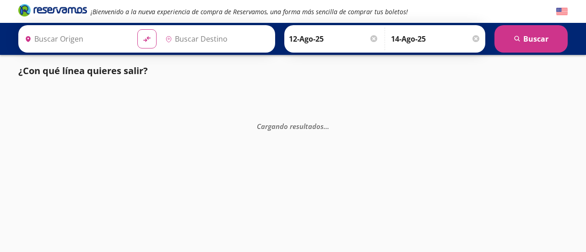
type input "[GEOGRAPHIC_DATA], [GEOGRAPHIC_DATA]"
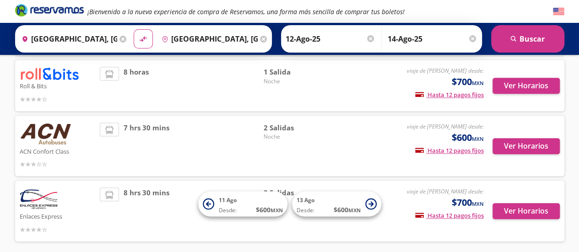
scroll to position [396, 0]
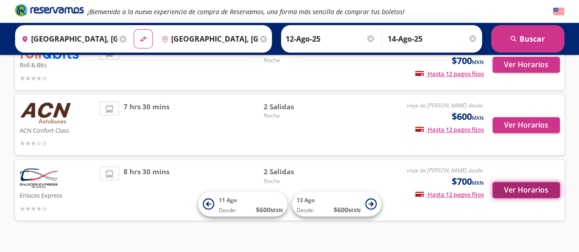
click at [512, 182] on button "Ver Horarios" at bounding box center [525, 190] width 67 height 16
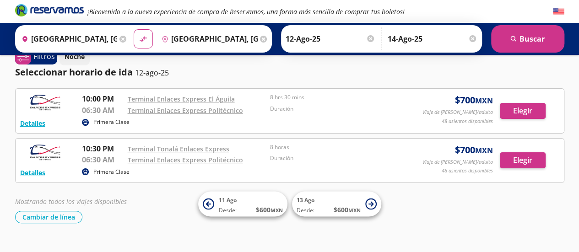
scroll to position [19, 0]
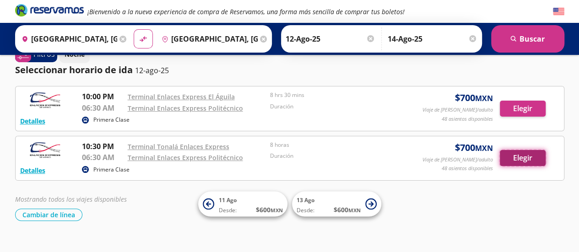
click at [517, 157] on button "Elegir" at bounding box center [523, 158] width 46 height 16
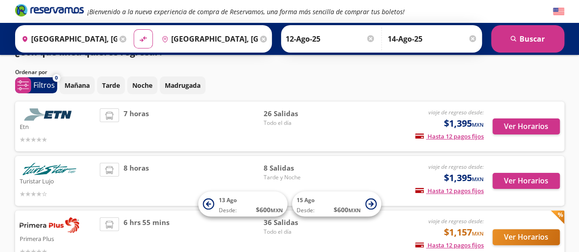
drag, startPoint x: 577, startPoint y: 91, endPoint x: 583, endPoint y: 87, distance: 6.6
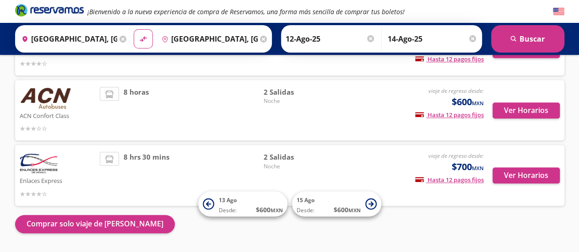
scroll to position [416, 0]
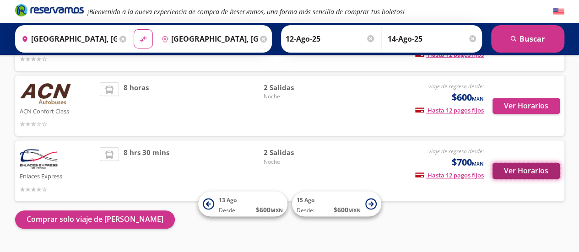
click at [516, 163] on button "Ver Horarios" at bounding box center [525, 171] width 67 height 16
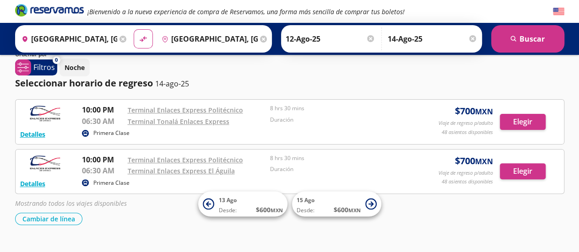
scroll to position [63, 0]
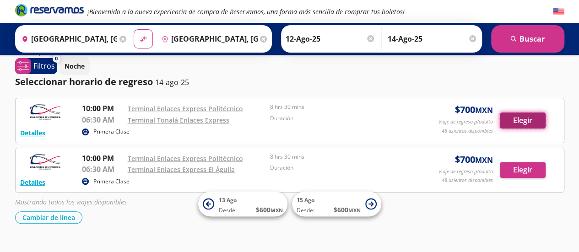
click at [519, 113] on button "Elegir" at bounding box center [523, 121] width 46 height 16
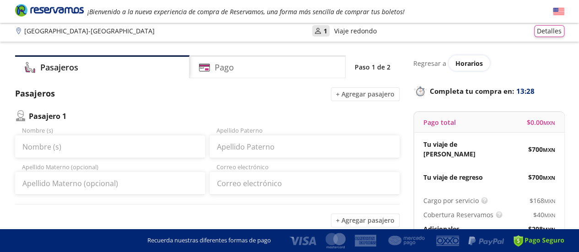
scroll to position [1, 0]
